Goal: Transaction & Acquisition: Purchase product/service

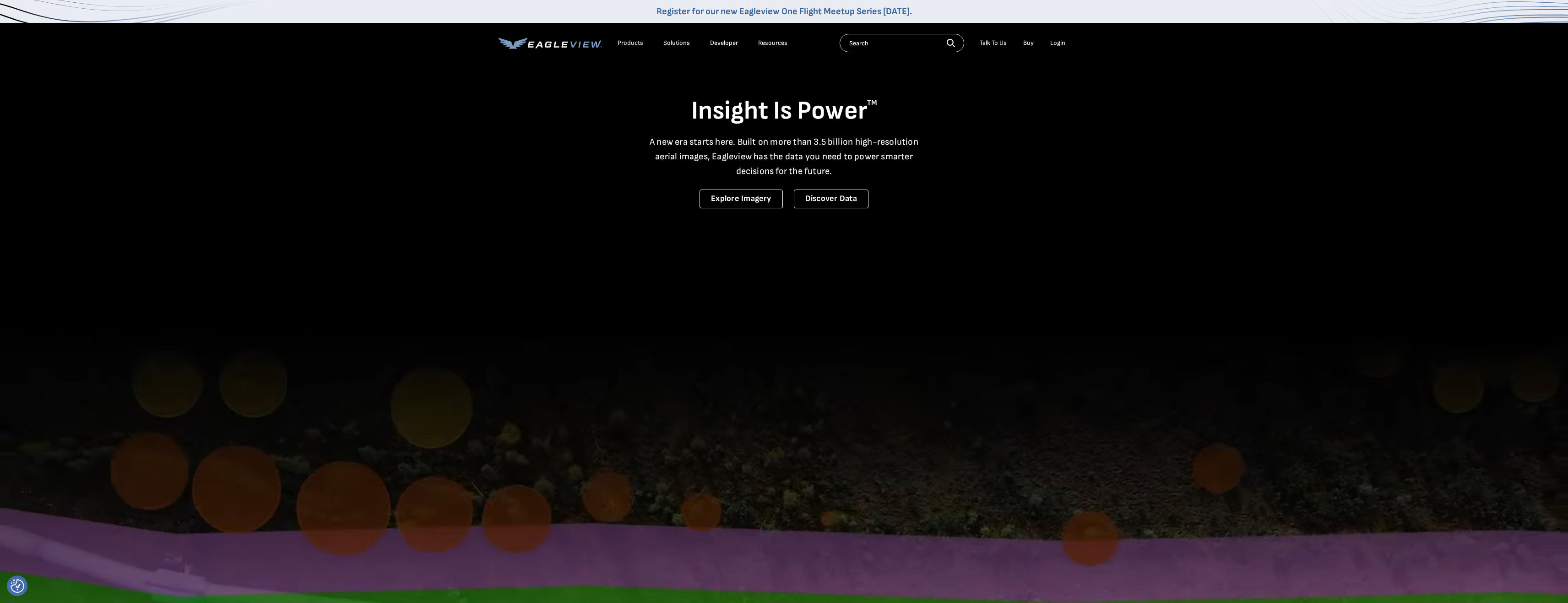
click at [621, 39] on div "Products" at bounding box center [630, 43] width 26 height 8
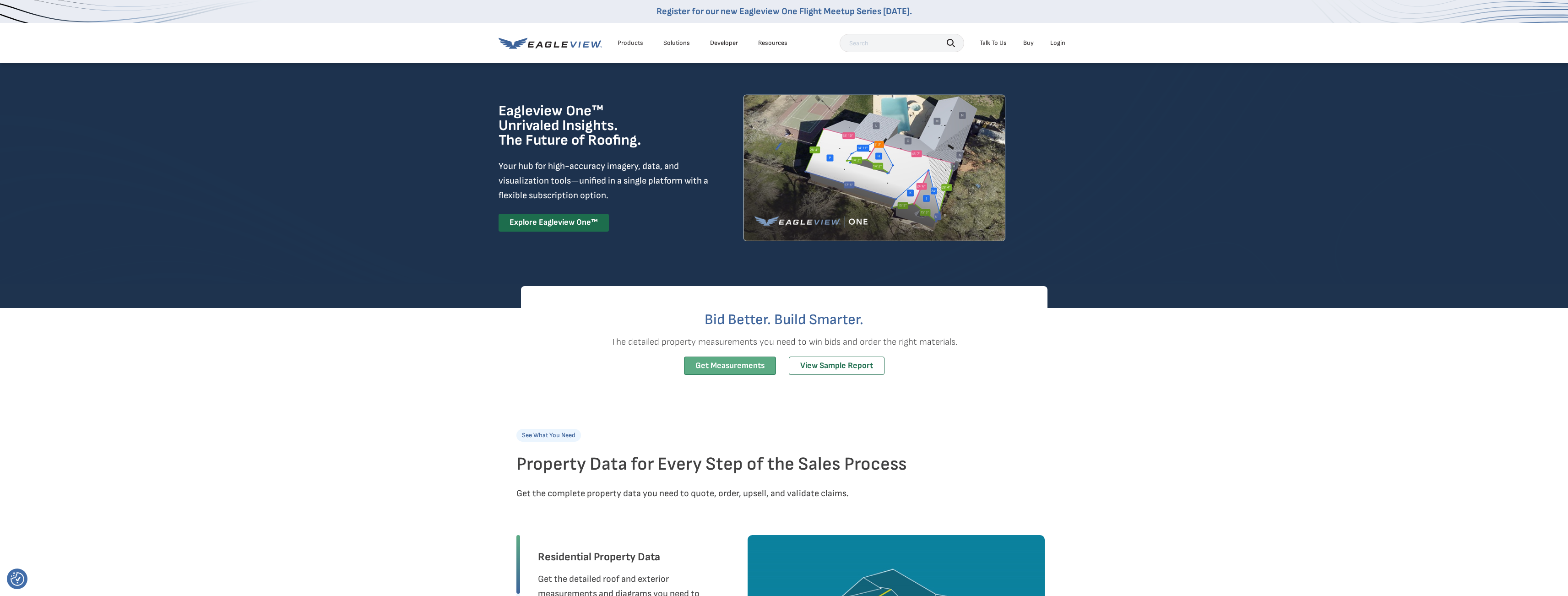
click at [736, 364] on link "Get Measurements" at bounding box center [730, 366] width 92 height 19
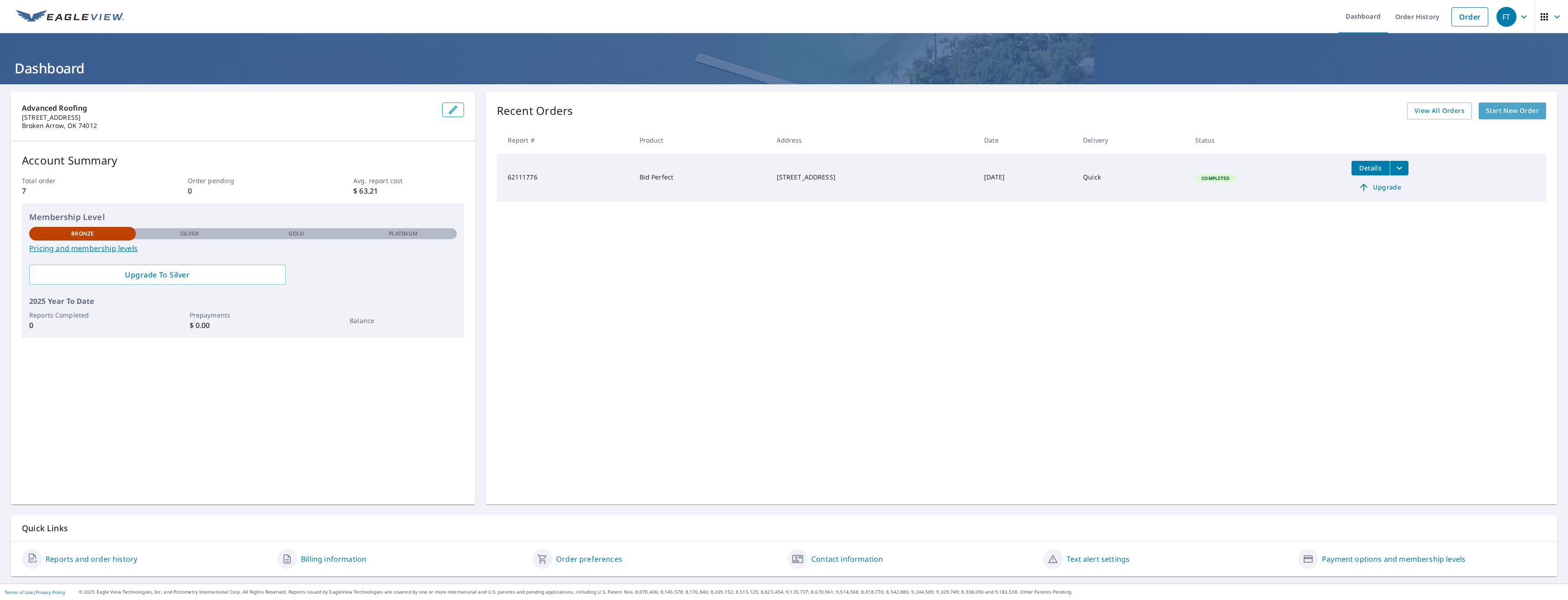
click at [1493, 113] on span "Start New Order" at bounding box center [1512, 111] width 53 height 12
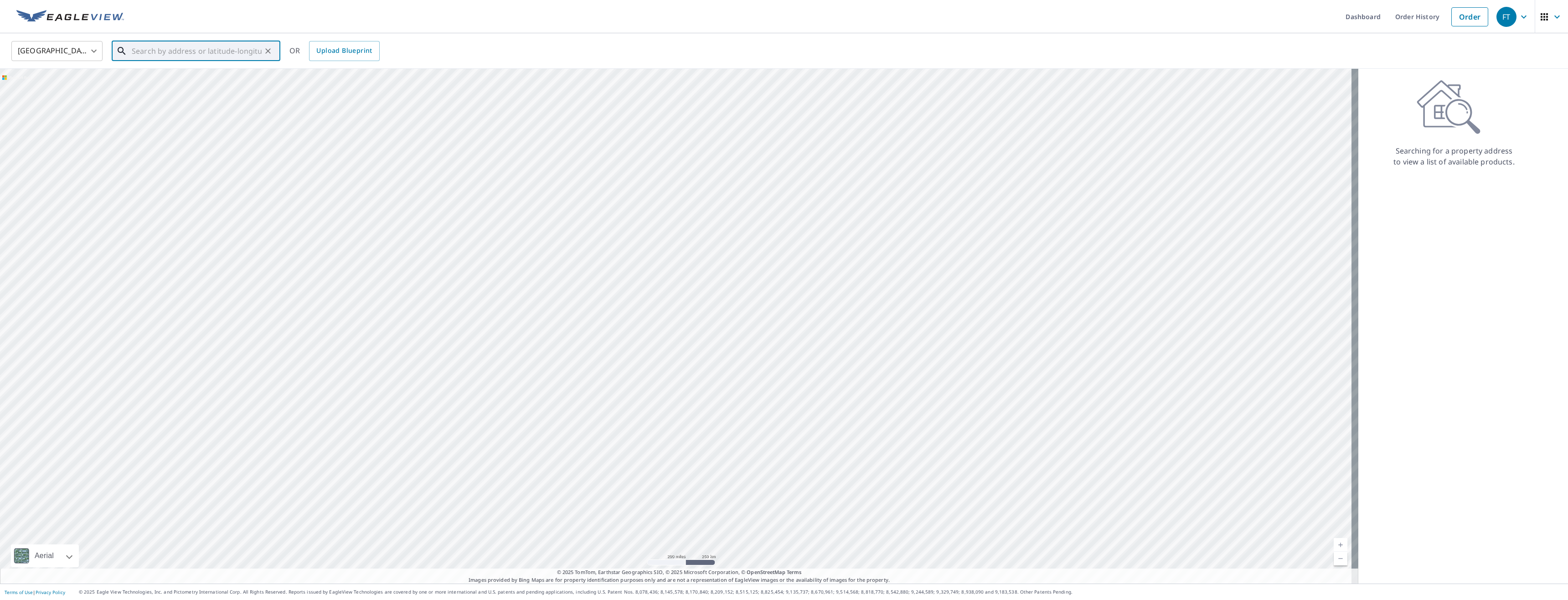
click at [152, 55] on input "text" at bounding box center [196, 51] width 130 height 26
click at [148, 79] on span "[STREET_ADDRESS]" at bounding box center [201, 77] width 143 height 11
type input "6819 E 79th Pl Tulsa, OK 74133"
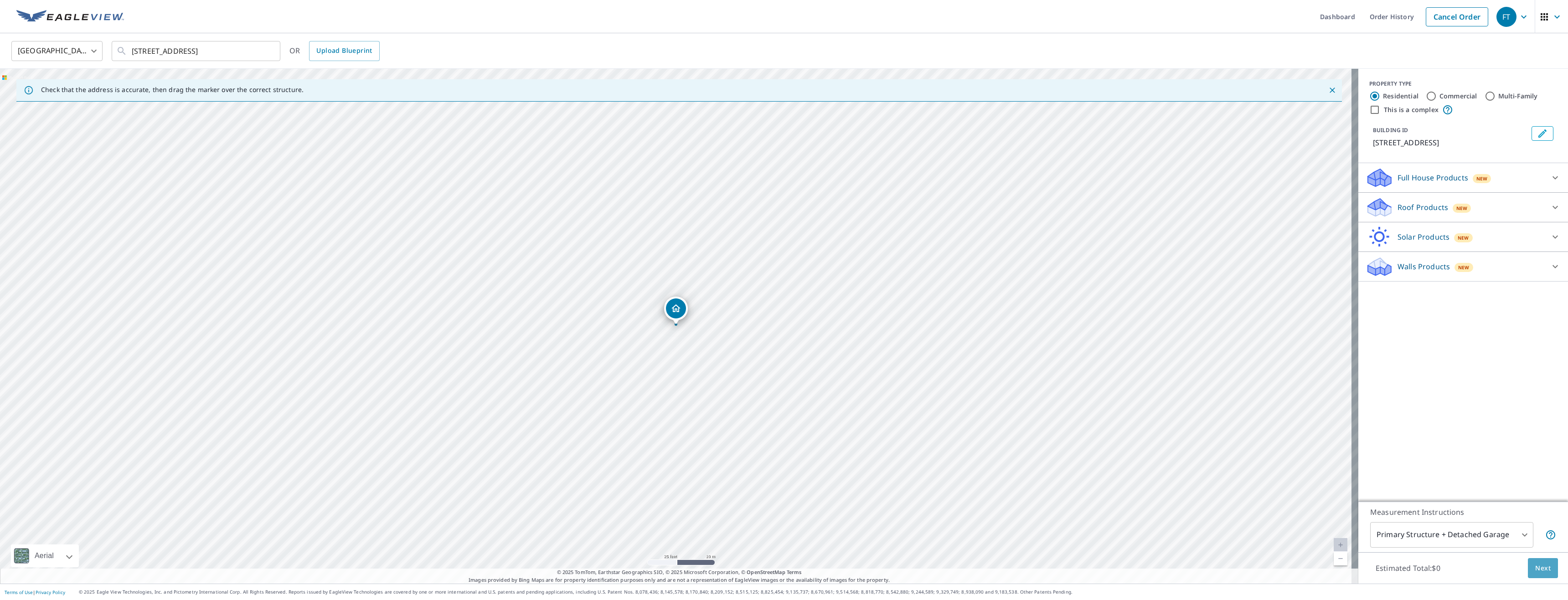
click at [1535, 567] on span "Next" at bounding box center [1542, 568] width 15 height 12
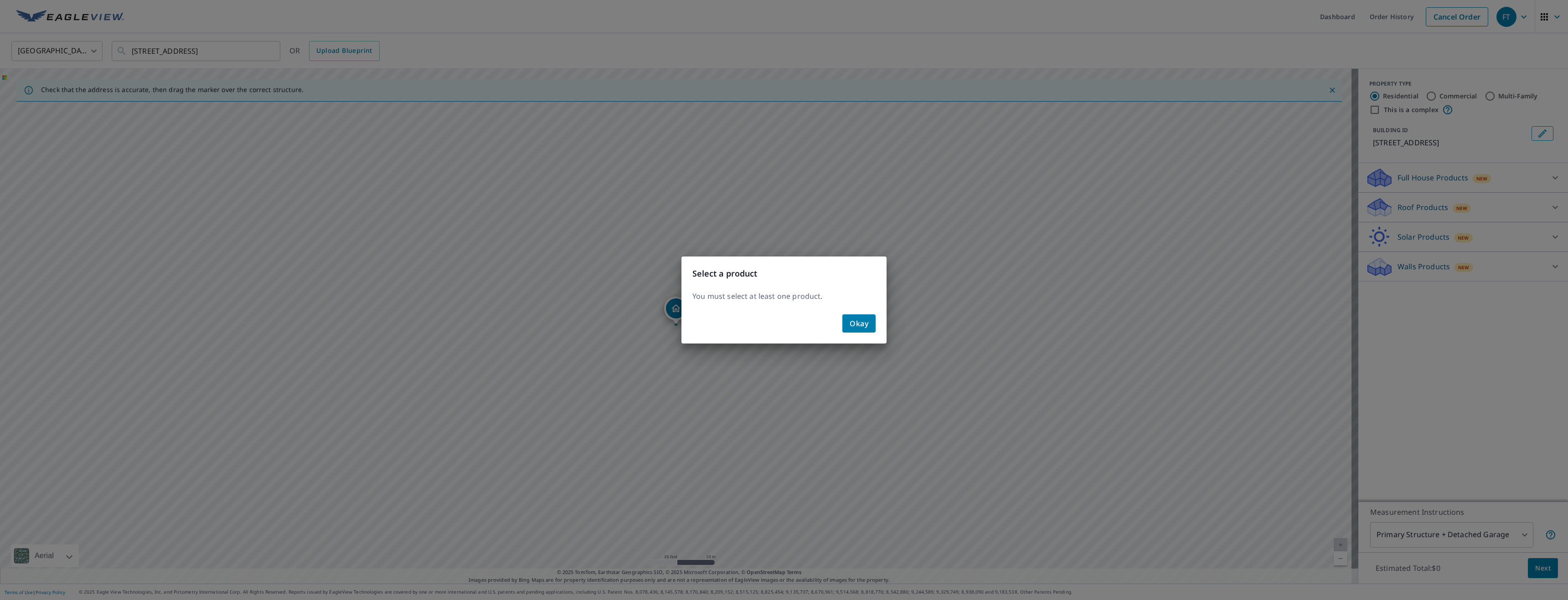
click at [863, 326] on span "Okay" at bounding box center [859, 323] width 19 height 13
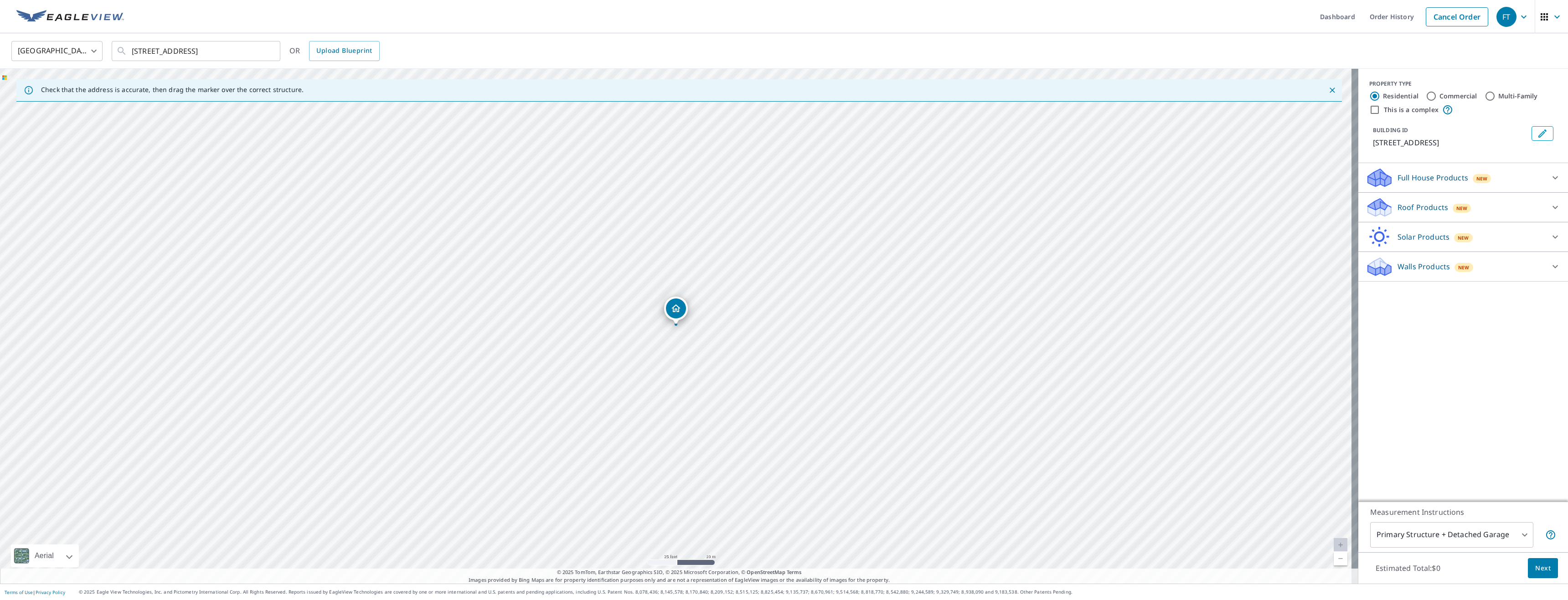
click at [1401, 217] on div "Roof Products New" at bounding box center [1455, 207] width 179 height 21
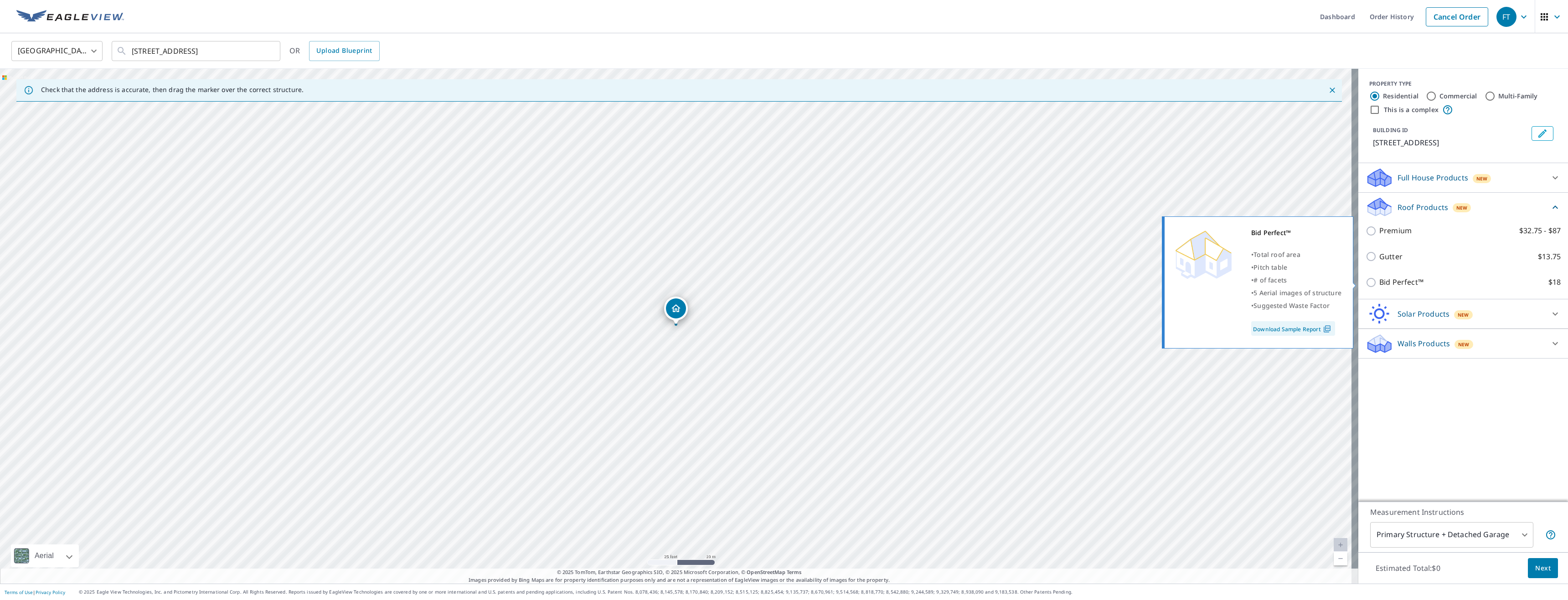
click at [1366, 282] on input "Bid Perfect™ $18" at bounding box center [1373, 282] width 13 height 11
checkbox input "true"
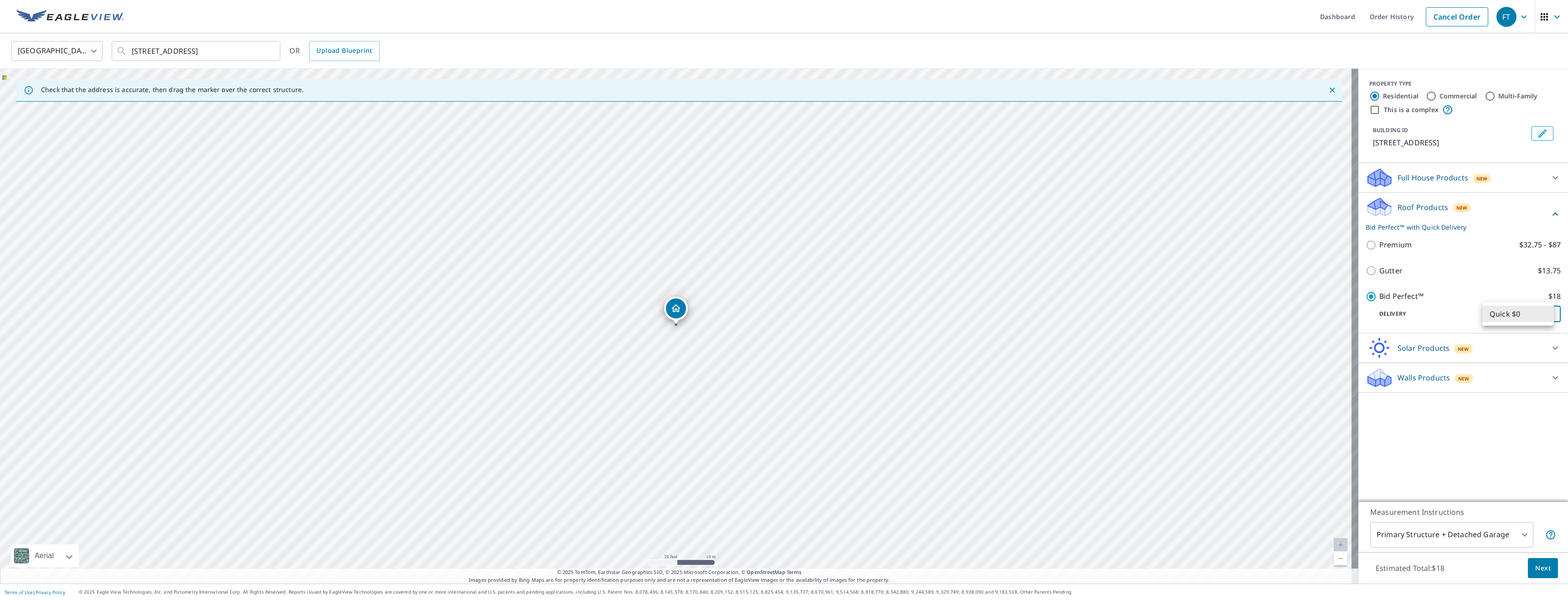
click at [1535, 315] on body "FT FT Dashboard Order History Cancel Order FT United States US ​ 6819 E 79th Pl…" at bounding box center [784, 300] width 1568 height 600
click at [1535, 315] on li "Quick $0" at bounding box center [1518, 313] width 72 height 16
click at [1536, 567] on span "Next" at bounding box center [1542, 568] width 15 height 12
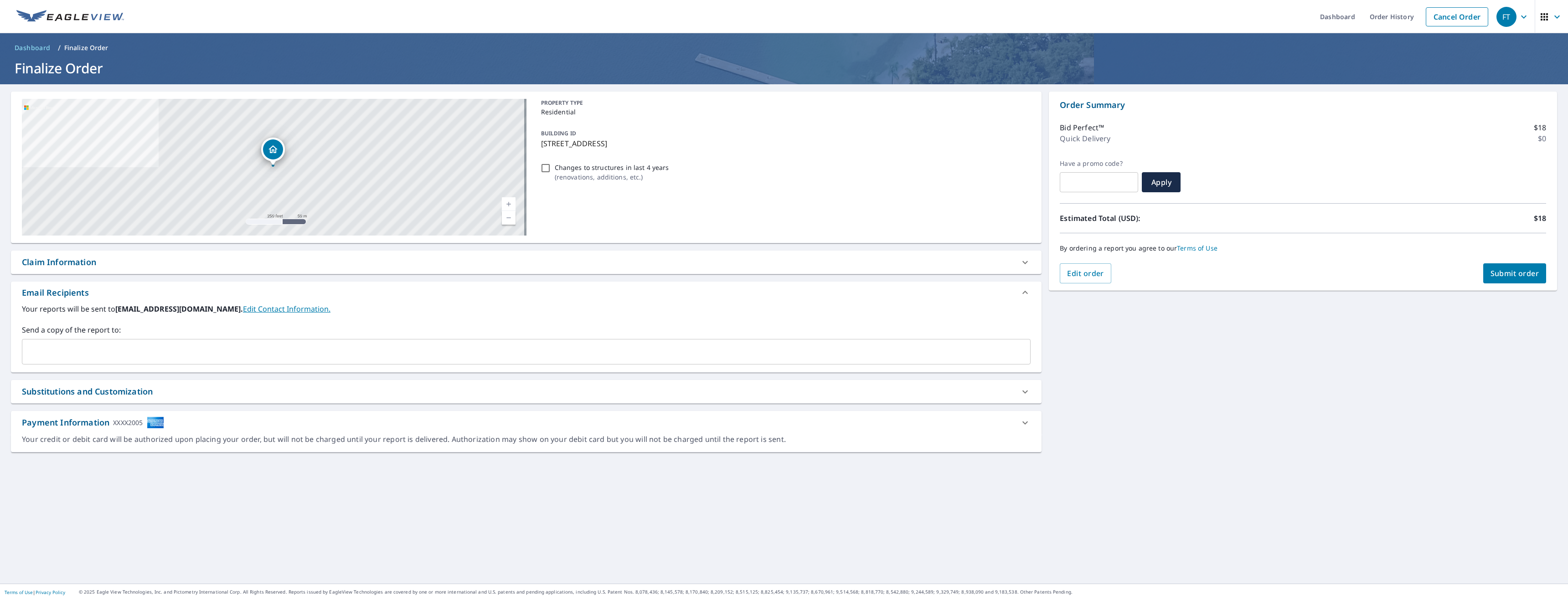
click at [1502, 276] on span "Submit order" at bounding box center [1515, 273] width 49 height 10
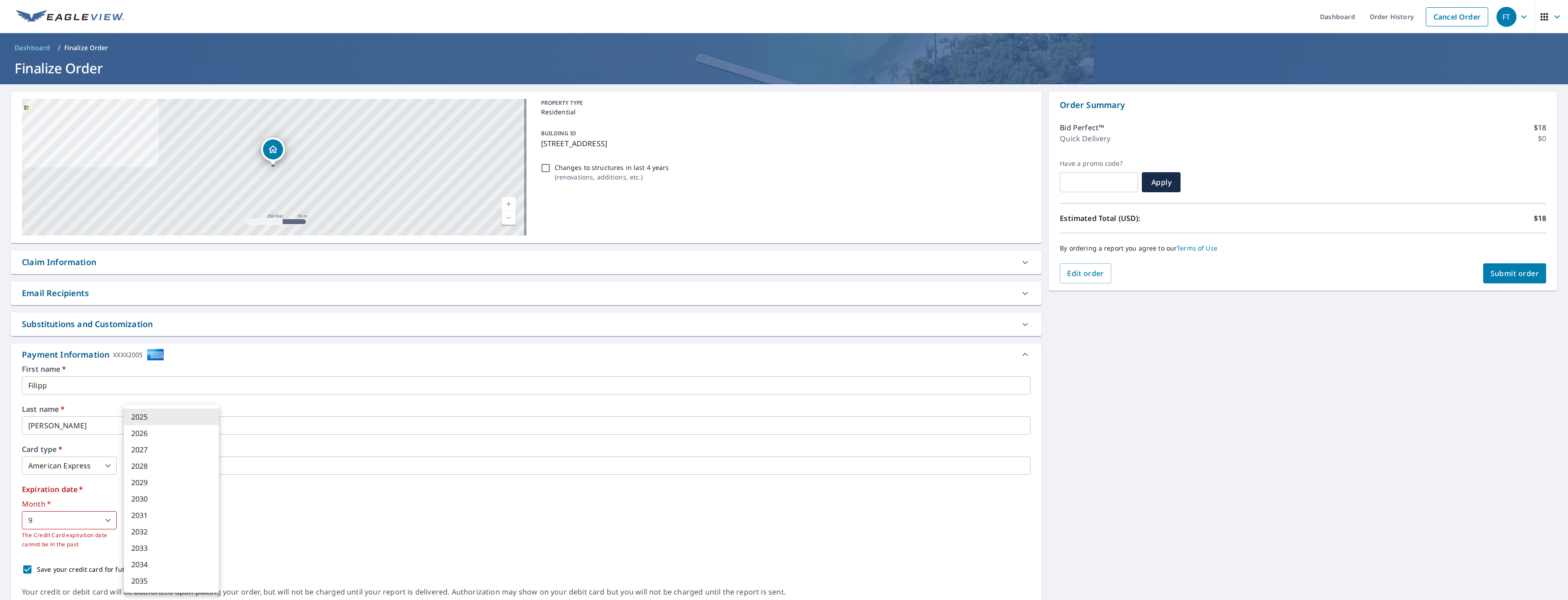
click at [156, 522] on body "FT FT Dashboard Order History Cancel Order FT Dashboard / Finalize Order Finali…" at bounding box center [784, 300] width 1568 height 600
click at [157, 431] on li "2026" at bounding box center [172, 433] width 95 height 16
type input "2026"
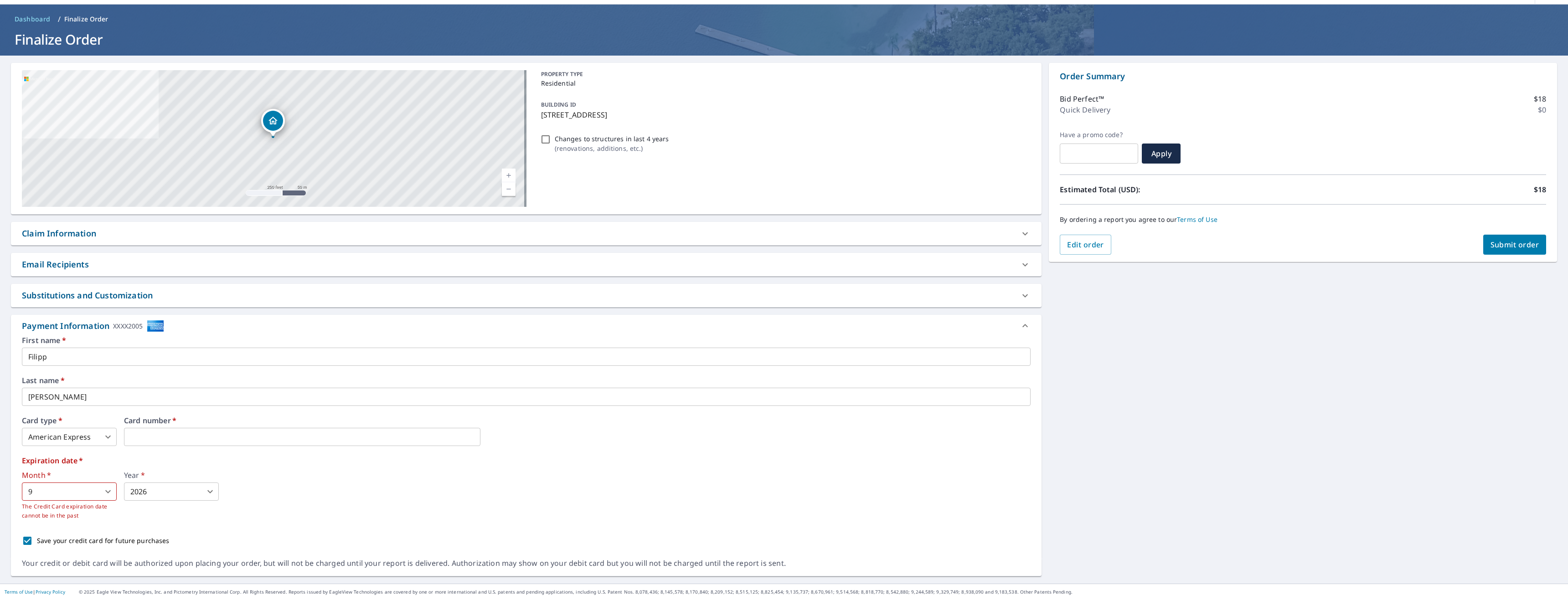
type input "2"
click at [111, 494] on body "FT FT Dashboard Order History Cancel Order FT Dashboard / Finalize Order Finali…" at bounding box center [784, 300] width 1568 height 600
click at [80, 536] on li "9" at bounding box center [69, 531] width 95 height 16
click at [104, 492] on body "FT FT Dashboard Order History Cancel Order FT Dashboard / Finalize Order Finali…" at bounding box center [784, 300] width 1568 height 600
click at [55, 495] on li "7" at bounding box center [69, 498] width 95 height 16
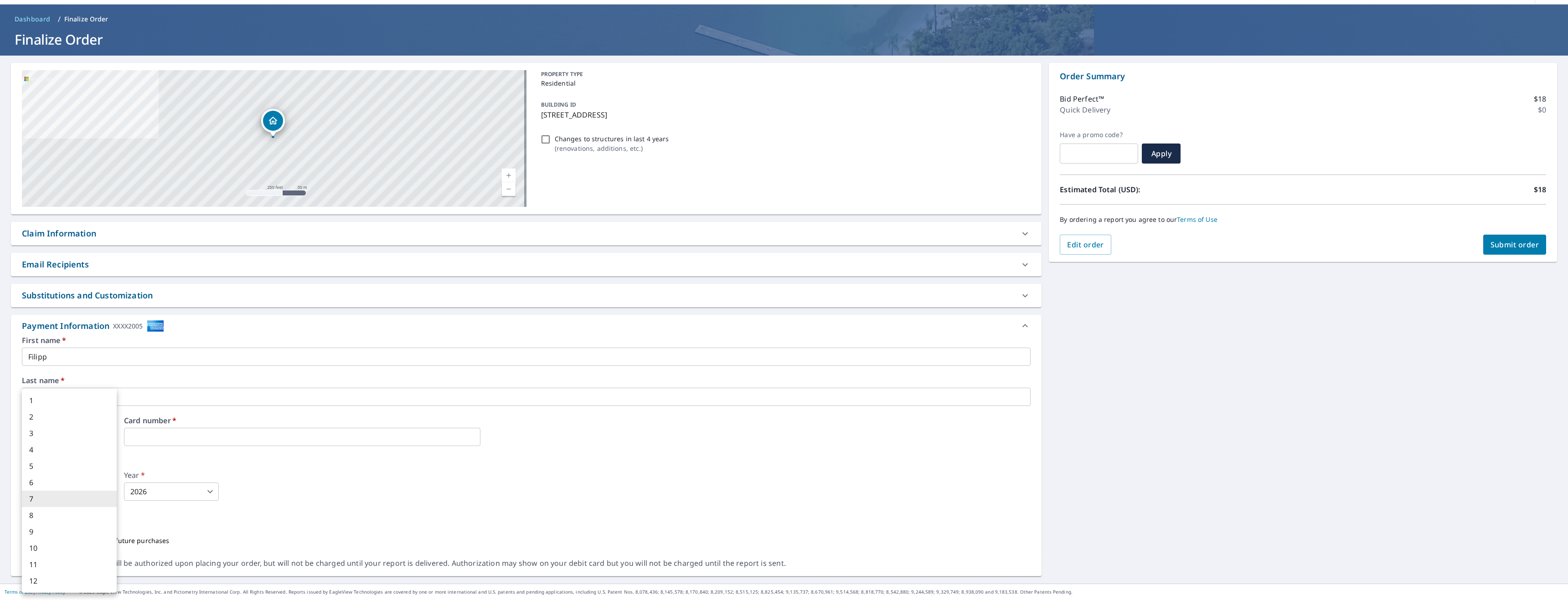
click at [97, 492] on body "FT FT Dashboard Order History Cancel Order FT Dashboard / Finalize Order Finali…" at bounding box center [784, 300] width 1568 height 600
click at [63, 547] on li "10" at bounding box center [69, 548] width 95 height 16
click at [94, 494] on body "FT FT Dashboard Order History Cancel Order FT Dashboard / Finalize Order Finali…" at bounding box center [784, 300] width 1568 height 600
click at [63, 492] on li "7" at bounding box center [69, 498] width 95 height 16
click at [225, 442] on iframe at bounding box center [303, 437] width 357 height 18
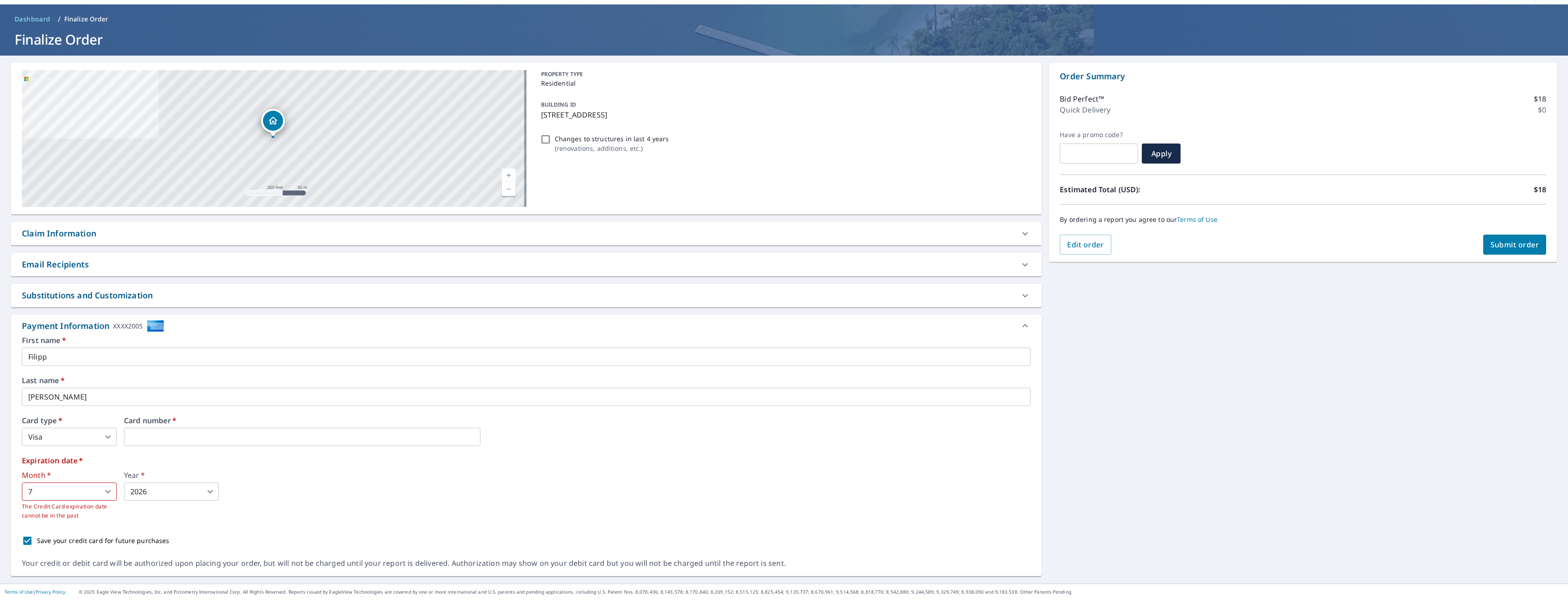
click at [111, 487] on body "FT FT Dashboard Order History Cancel Order FT Dashboard / Finalize Order Finali…" at bounding box center [784, 300] width 1568 height 600
click at [85, 516] on li "8" at bounding box center [69, 515] width 95 height 16
type input "8"
click at [197, 494] on body "FT FT Dashboard Order History Cancel Order FT Dashboard / Finalize Order Finali…" at bounding box center [784, 300] width 1568 height 600
click at [163, 468] on li "2028" at bounding box center [172, 466] width 95 height 16
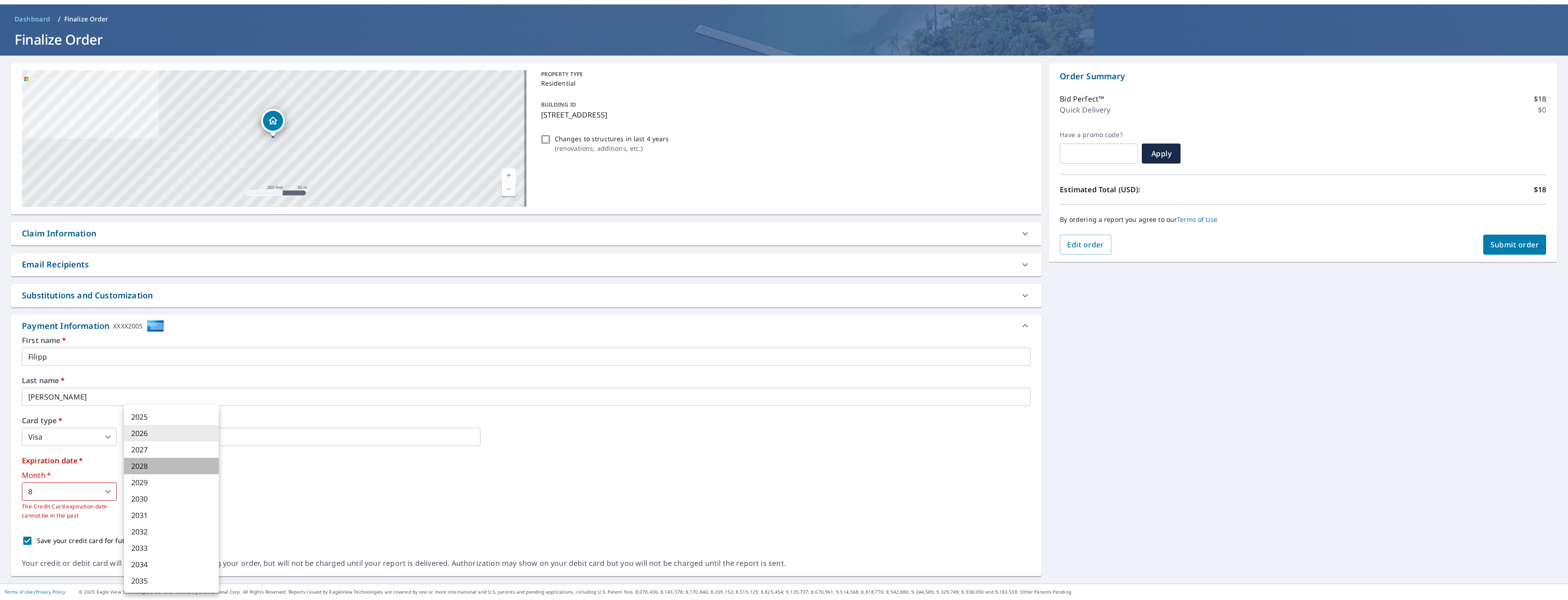
type input "2028"
click at [1494, 244] on span "Submit order" at bounding box center [1515, 245] width 49 height 10
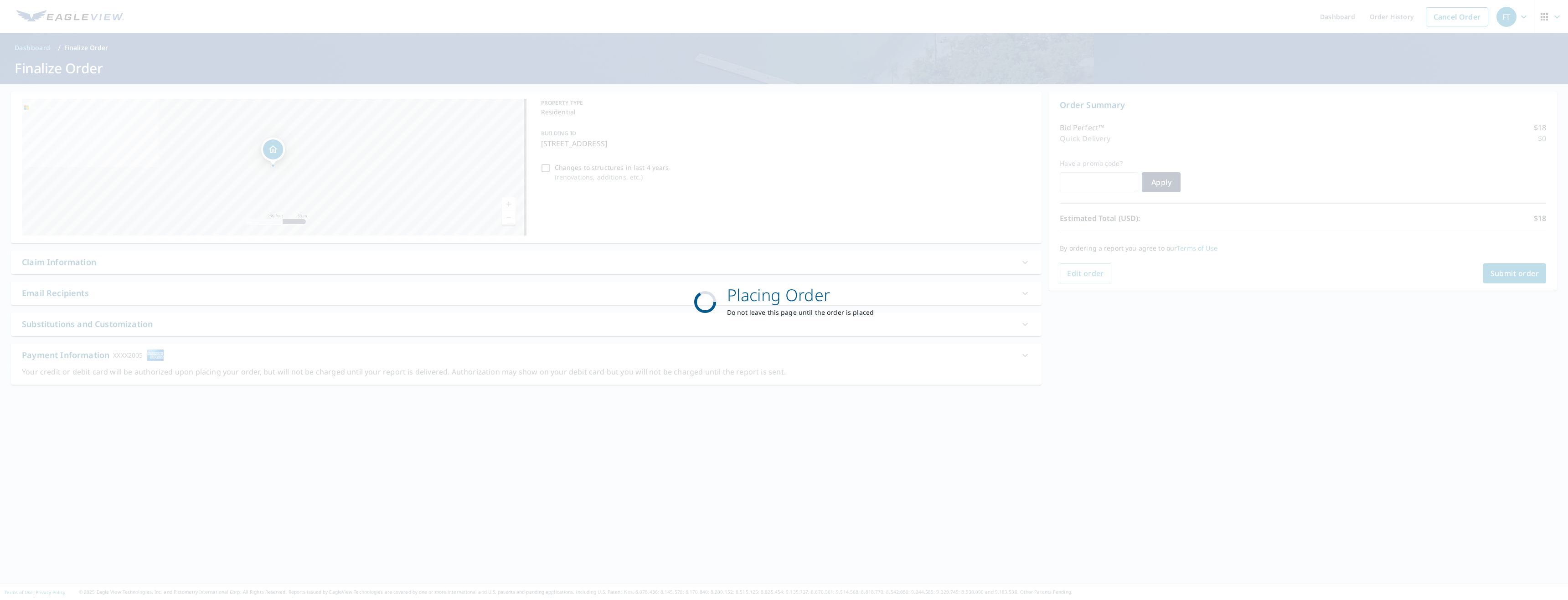
scroll to position [0, 0]
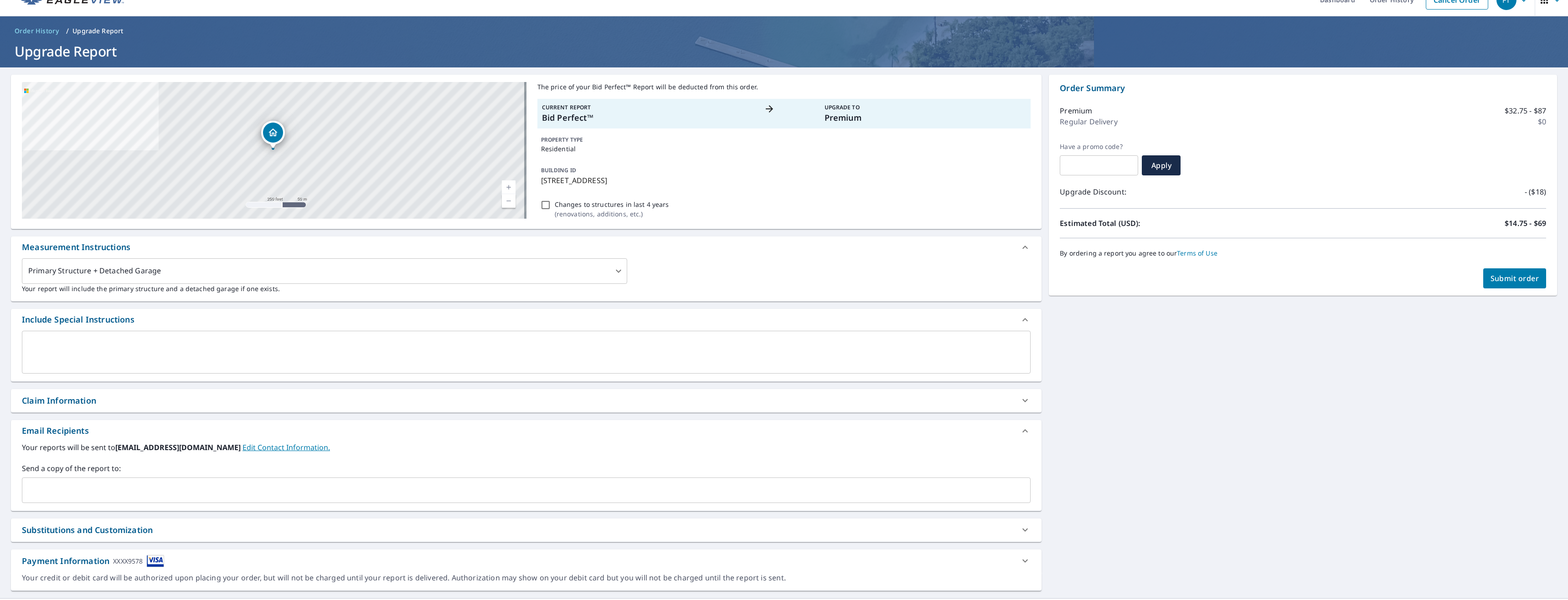
scroll to position [32, 0]
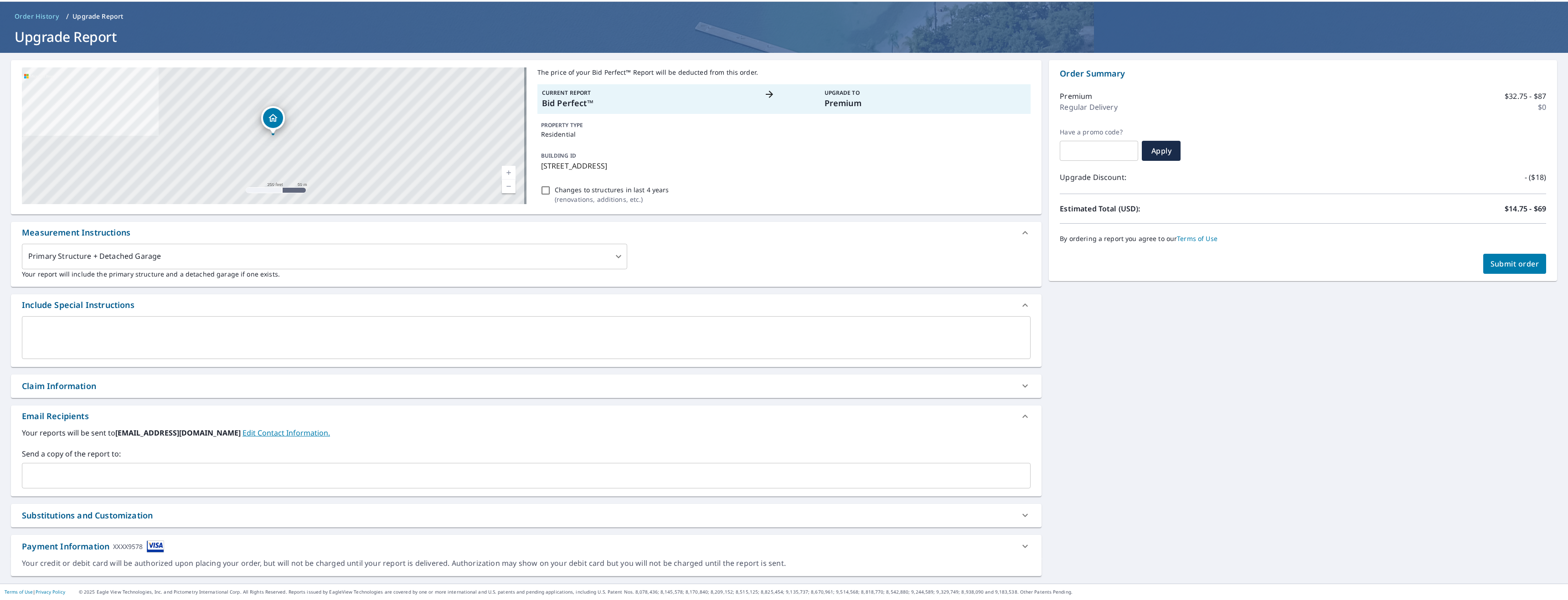
click at [1502, 267] on span "Submit order" at bounding box center [1515, 263] width 49 height 10
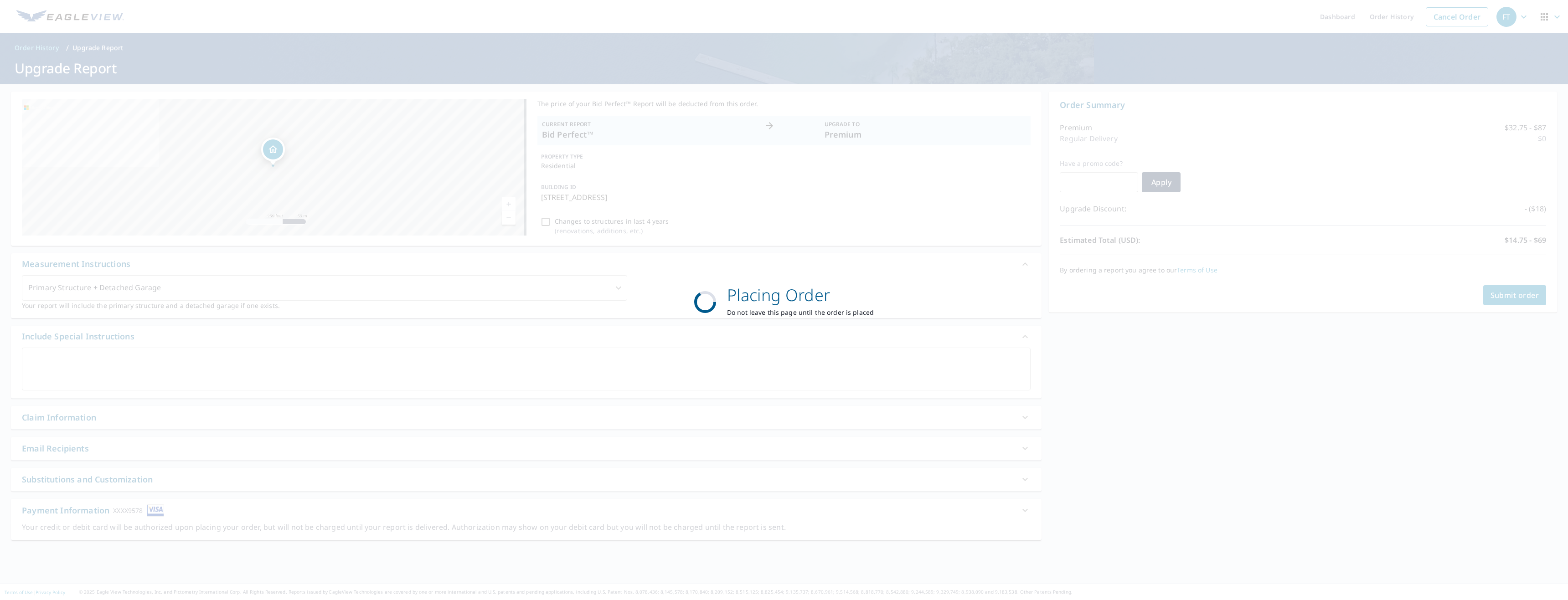
scroll to position [0, 0]
